Goal: Check status: Check status

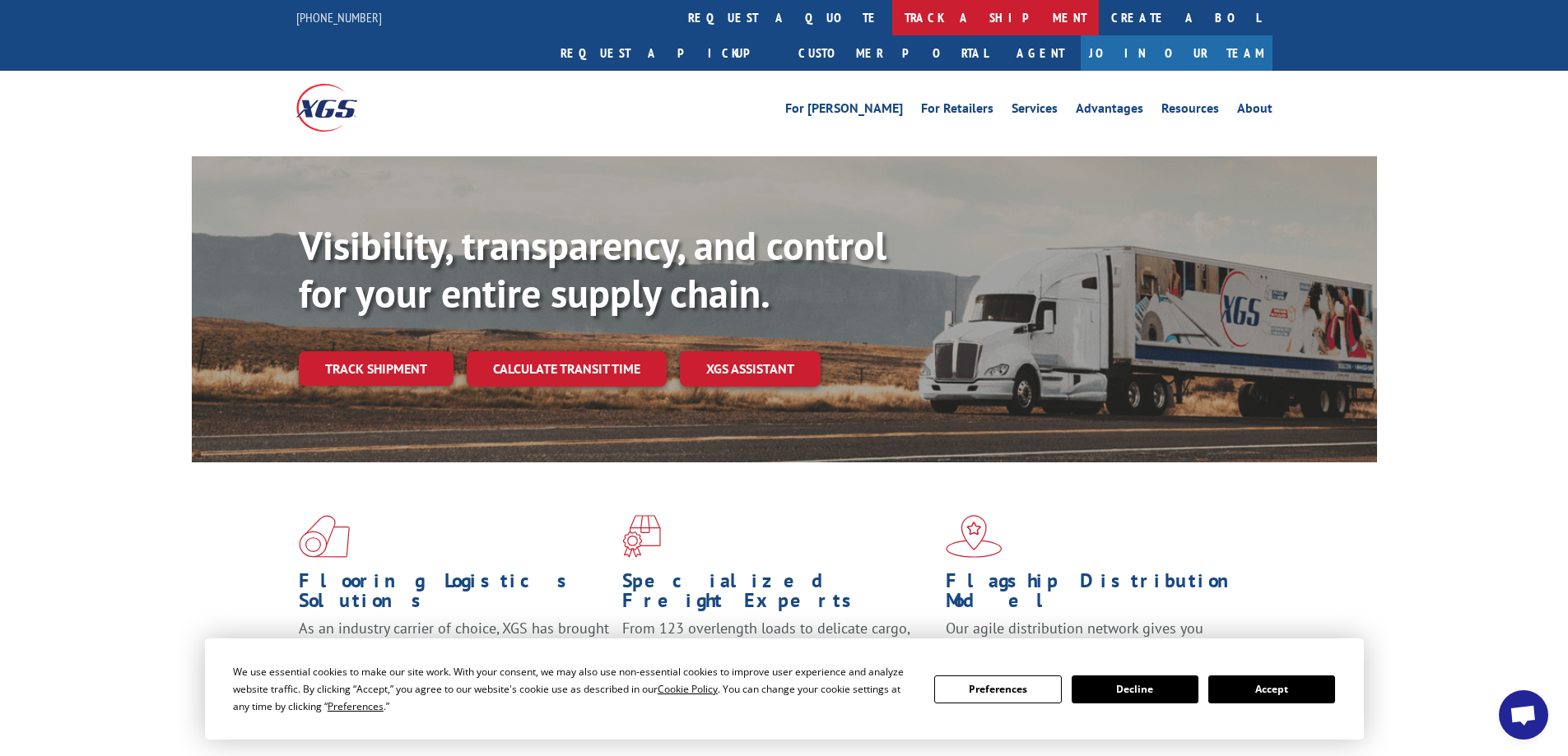
click at [892, 18] on link "track a shipment" at bounding box center [994, 18] width 206 height 35
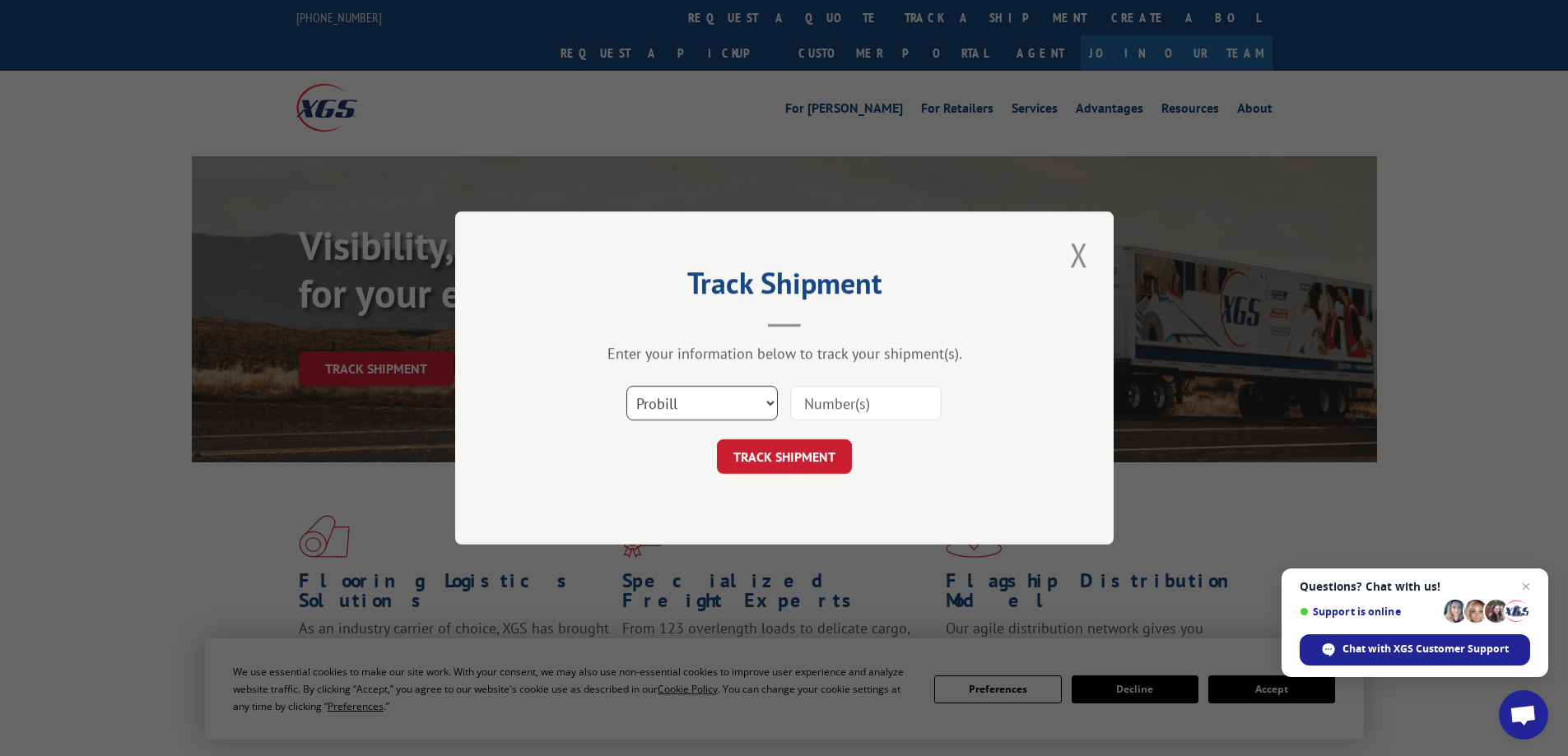
click at [695, 407] on select "Select category... Probill BOL PO" at bounding box center [701, 402] width 151 height 34
select select "po"
click at [626, 386] on select "Select category... Probill BOL PO" at bounding box center [701, 402] width 151 height 34
click at [836, 396] on input at bounding box center [865, 402] width 151 height 34
paste input "B1528834"
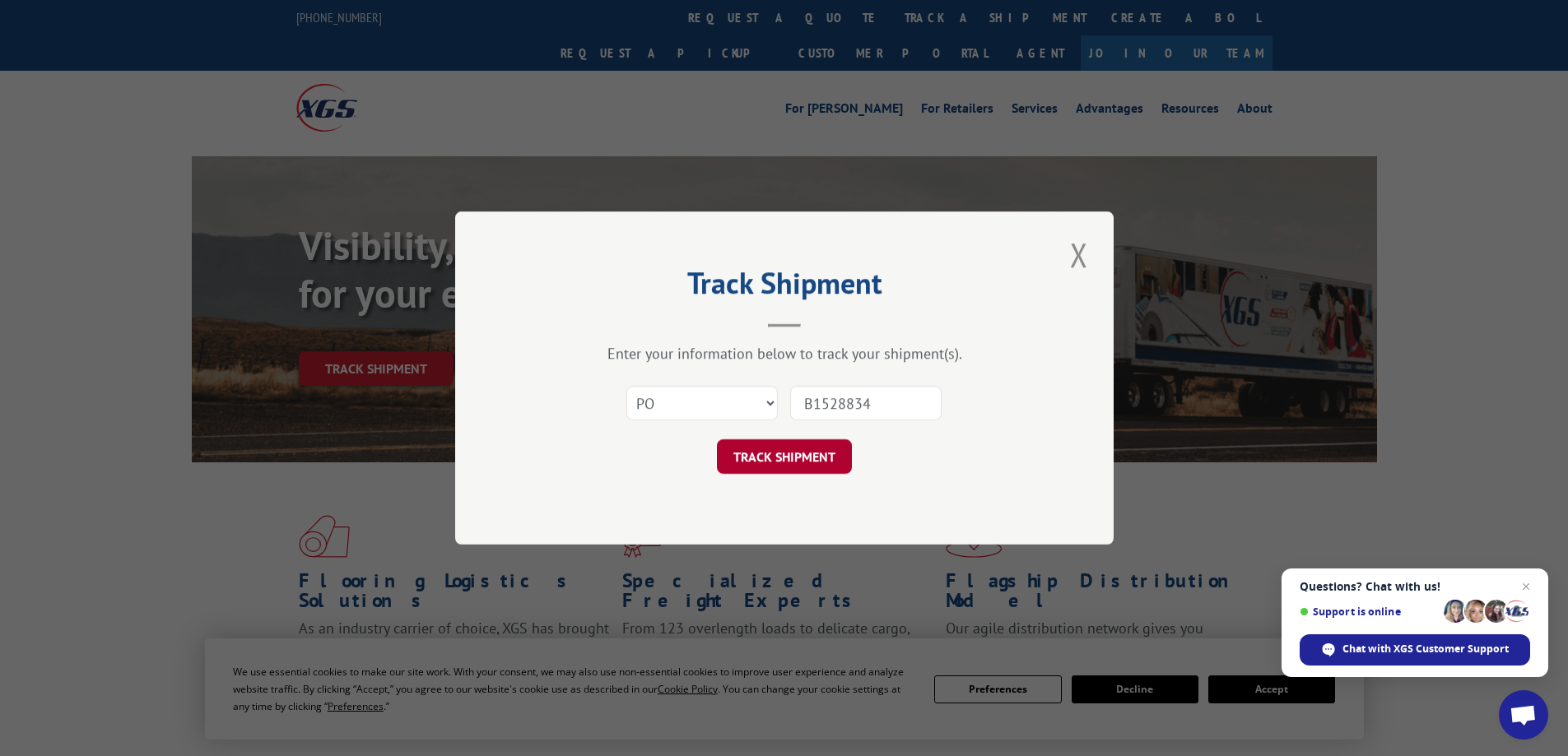
type input "B1528834"
click at [812, 451] on button "TRACK SHIPMENT" at bounding box center [784, 456] width 135 height 34
